Goal: Navigation & Orientation: Understand site structure

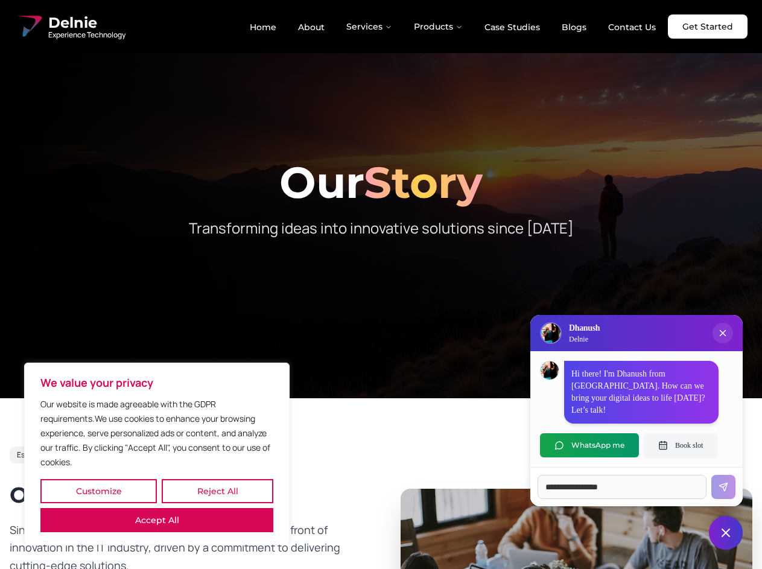
click at [98, 491] on button "Customize" at bounding box center [98, 491] width 117 height 24
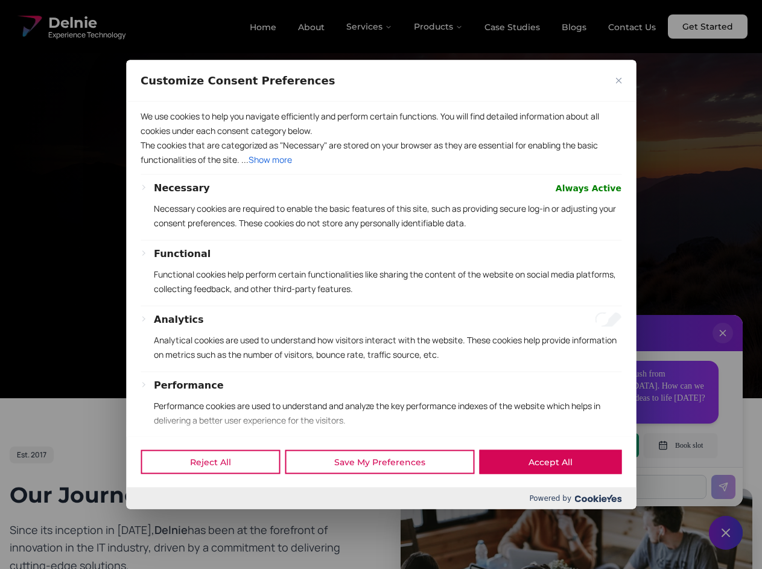
click at [217, 491] on div at bounding box center [381, 284] width 762 height 569
click at [157, 138] on p "We use cookies to help you navigate efficiently and perform certain functions. …" at bounding box center [381, 123] width 481 height 29
click at [381, 284] on div "Functional Functional cookies help perform certain functionalities like sharing…" at bounding box center [388, 275] width 468 height 59
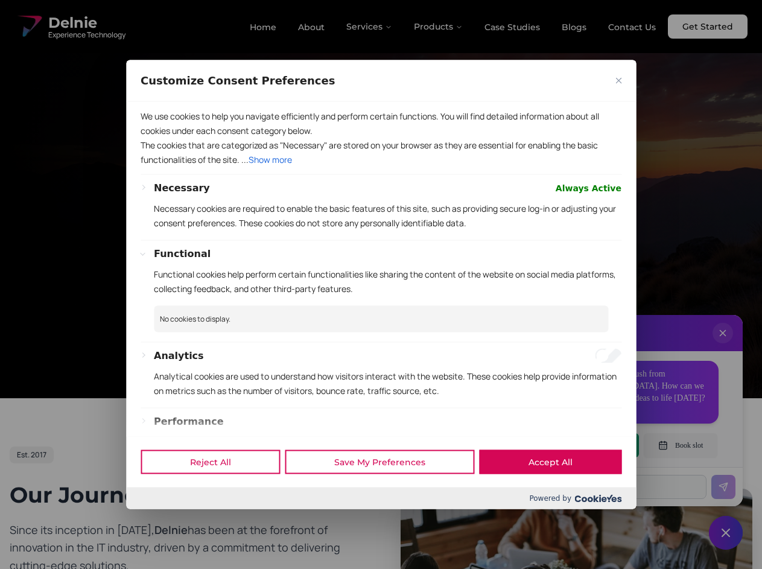
click at [370, 27] on div at bounding box center [381, 284] width 762 height 569
click at [439, 27] on div at bounding box center [381, 284] width 762 height 569
click at [723, 345] on div at bounding box center [381, 284] width 762 height 569
click at [590, 446] on div "Reject All Save My Preferences Accept All" at bounding box center [381, 461] width 510 height 51
click at [681, 446] on div at bounding box center [381, 284] width 762 height 569
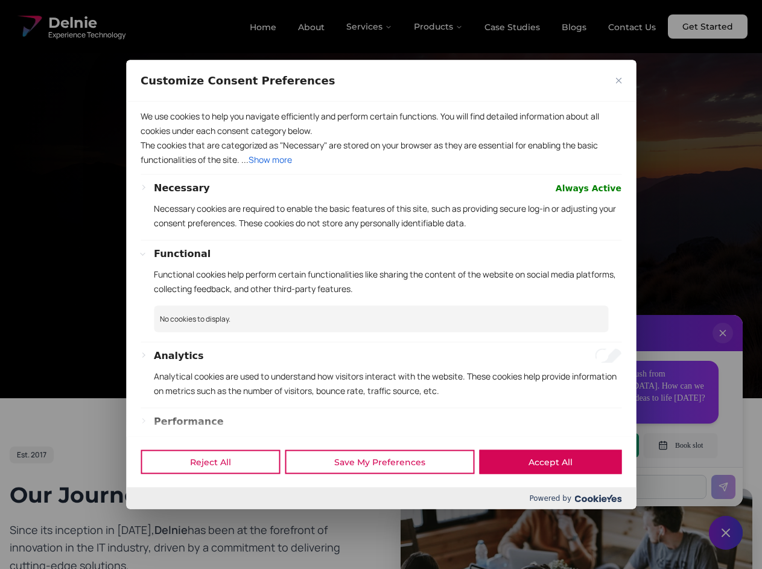
click at [726, 533] on div at bounding box center [381, 284] width 762 height 569
